Goal: Task Accomplishment & Management: Use online tool/utility

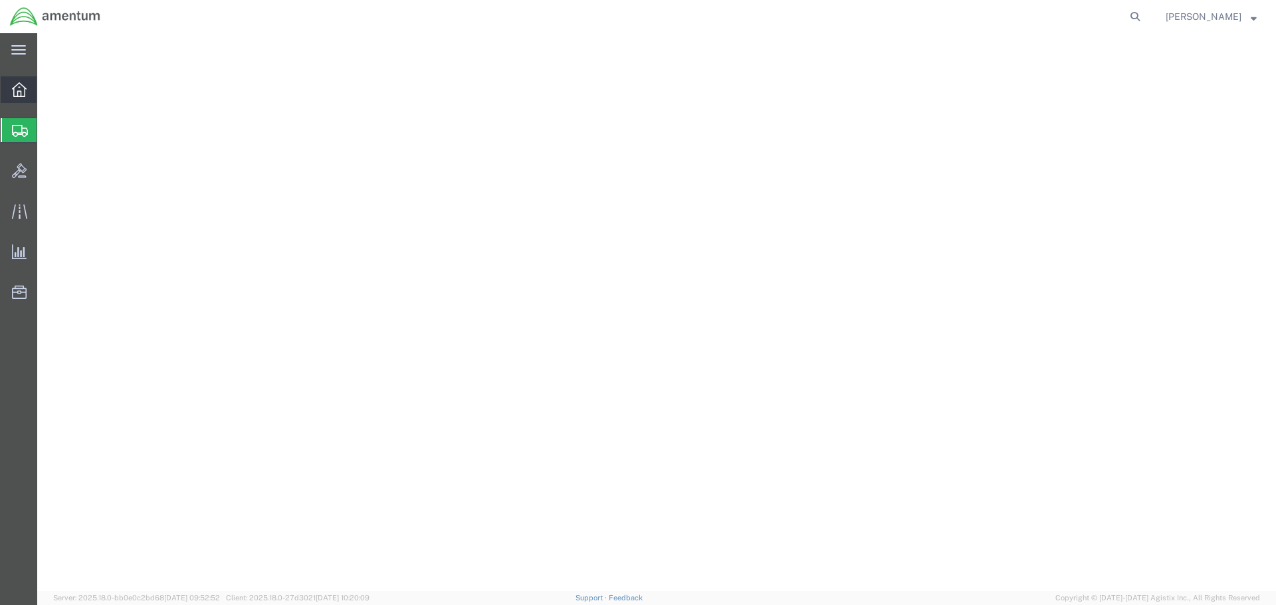
select select "42701"
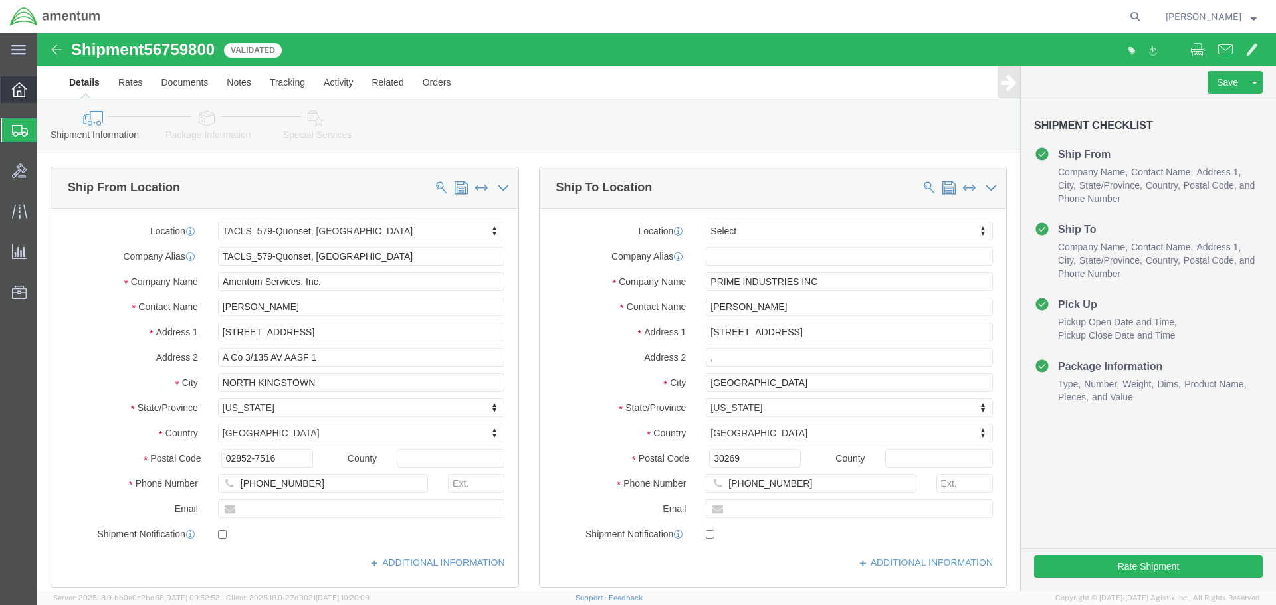
scroll to position [235, 0]
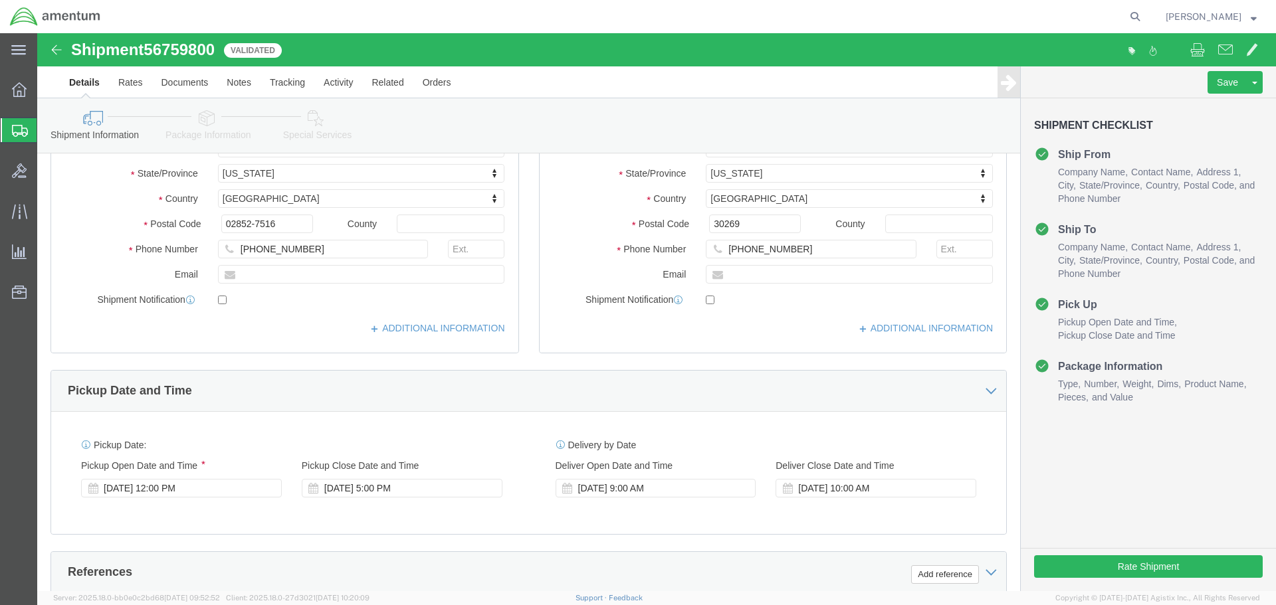
click at [0, 0] on span "Shipment Manager" at bounding box center [0, 0] width 0 height 0
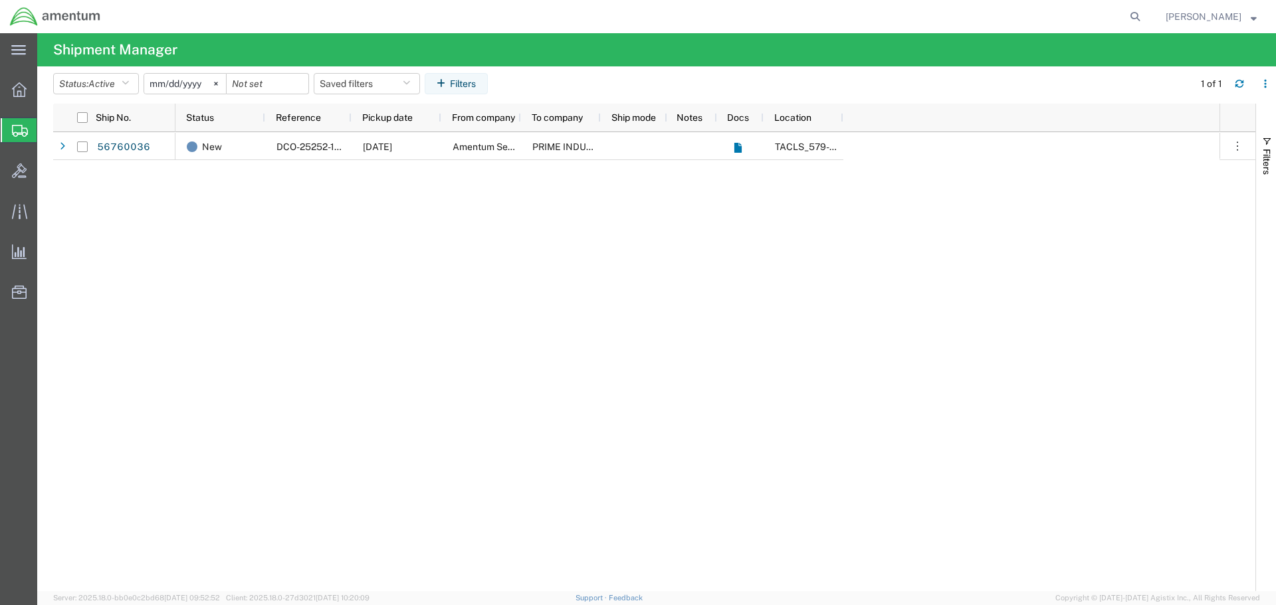
click at [371, 214] on div "New DCO-25252-167932 [DATE] Amentum Services, Inc. PRIME INDUSTRIES INC TACLS_5…" at bounding box center [697, 361] width 1044 height 459
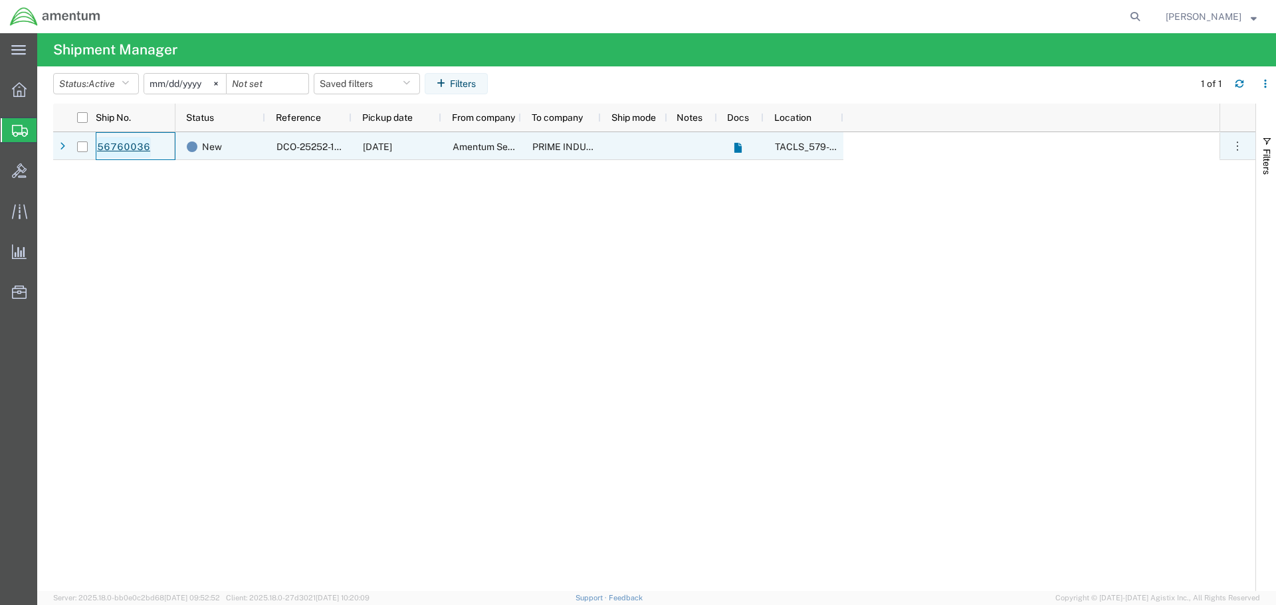
click at [121, 155] on link "56760036" at bounding box center [123, 147] width 54 height 21
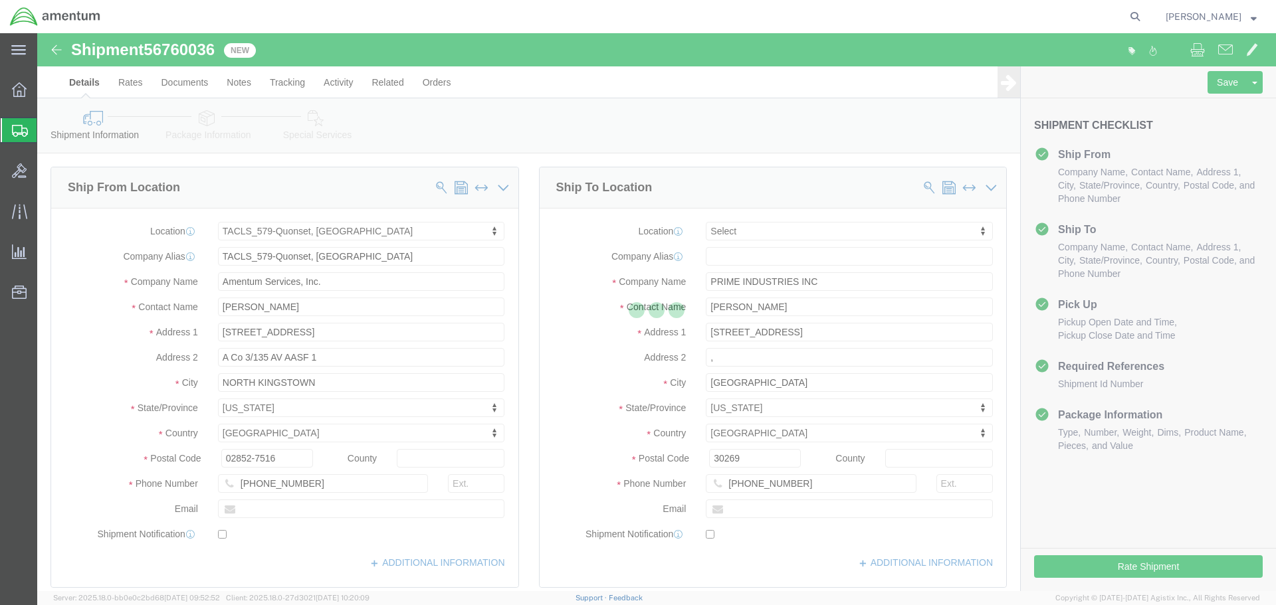
select select "42701"
select select
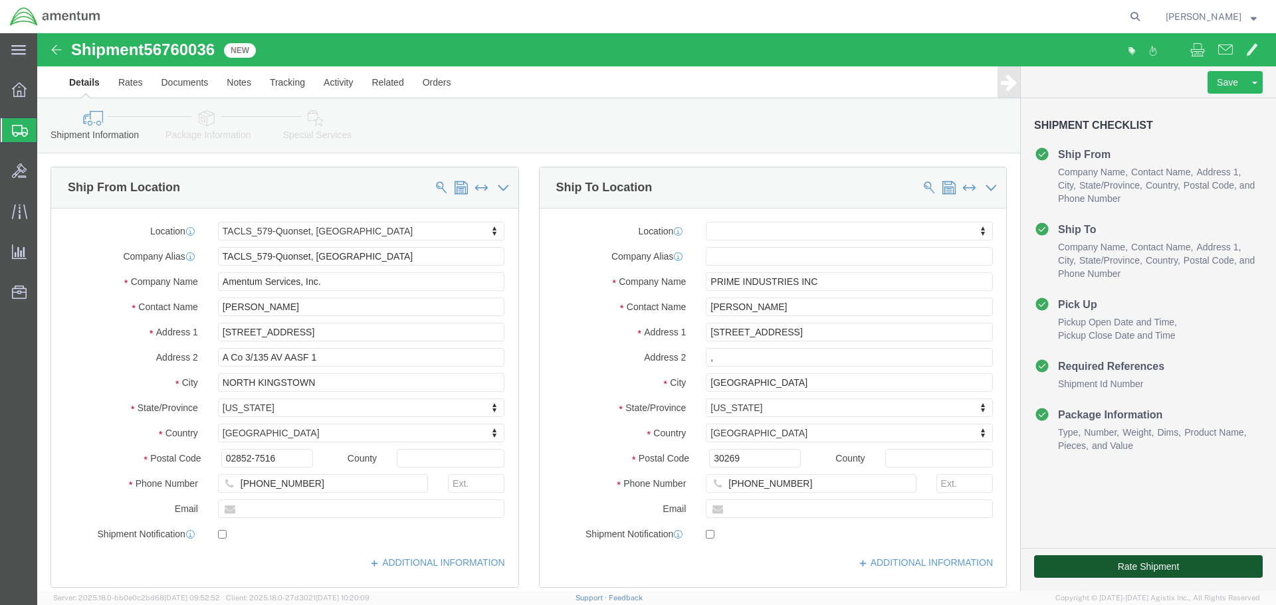
click button "Rate Shipment"
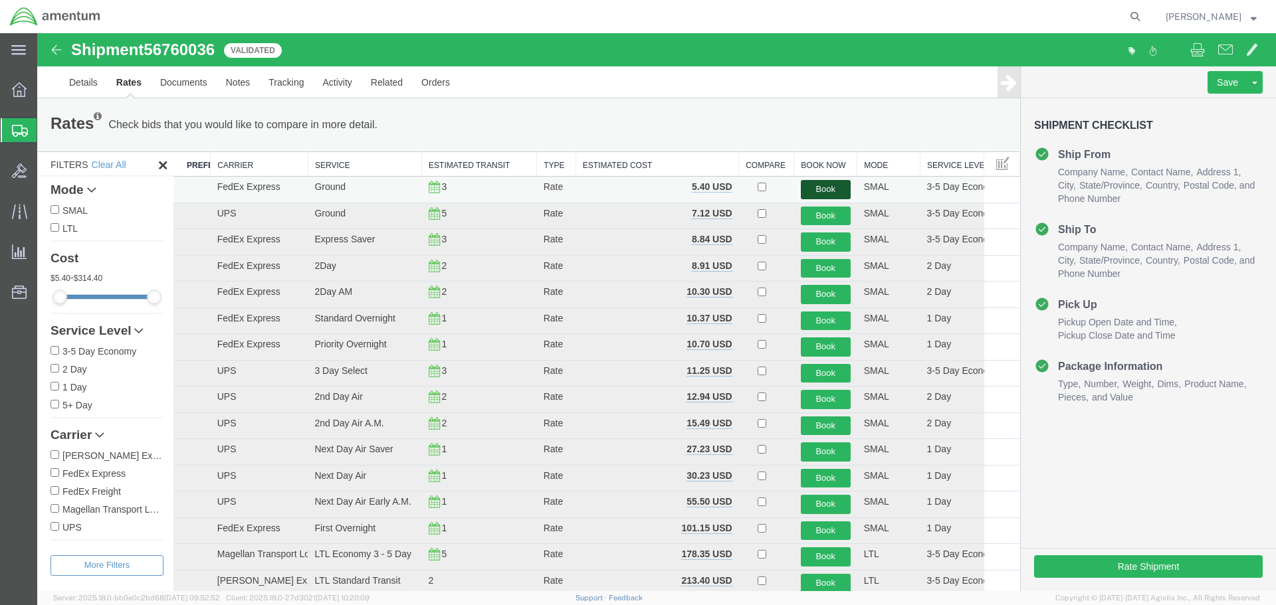
click at [825, 187] on button "Book" at bounding box center [826, 189] width 50 height 19
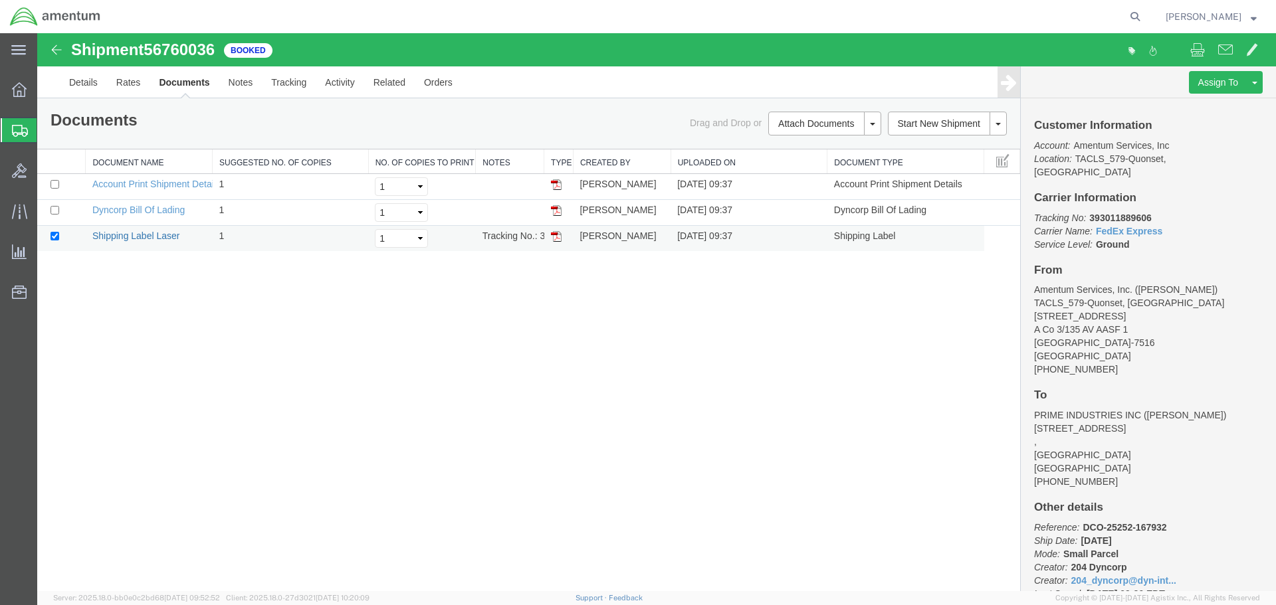
click at [146, 236] on link "Shipping Label Laser" at bounding box center [136, 236] width 88 height 11
